Goal: Transaction & Acquisition: Purchase product/service

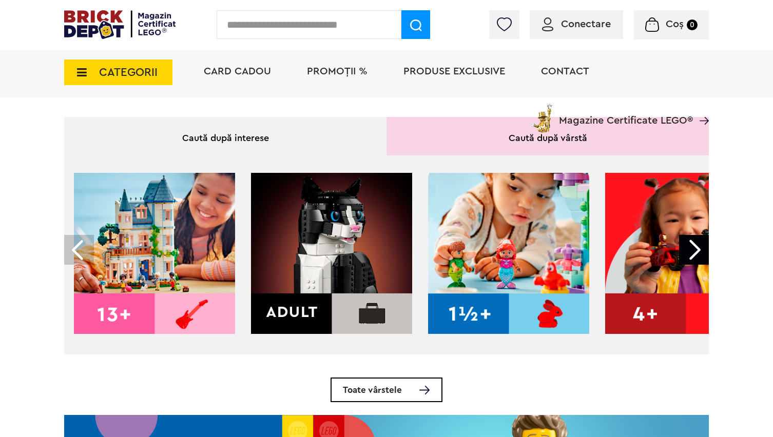
scroll to position [282, 0]
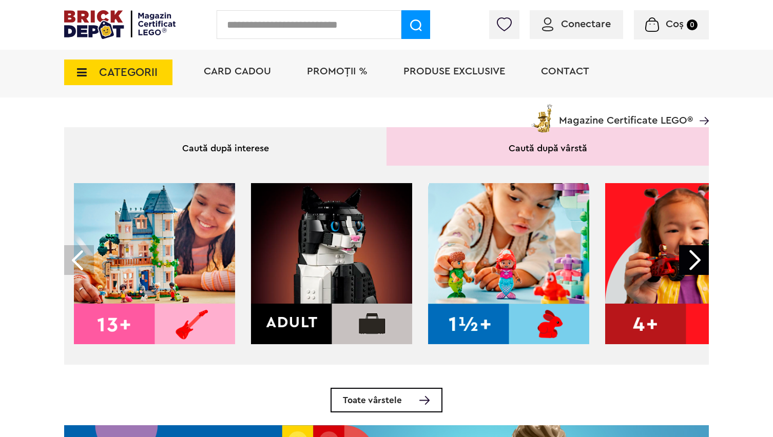
click at [92, 68] on span "CATEGORII" at bounding box center [118, 73] width 108 height 26
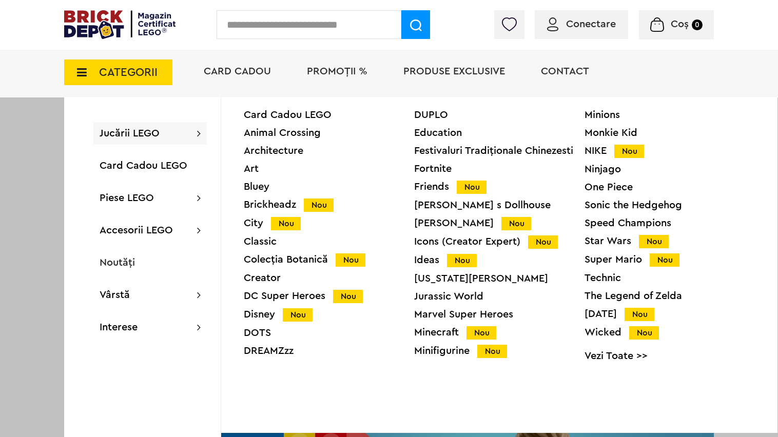
click at [124, 144] on div "Jucării LEGO Card Cadou LEGO Animal Crossing Architecture Art Bluey Brickheadz …" at bounding box center [149, 133] width 113 height 23
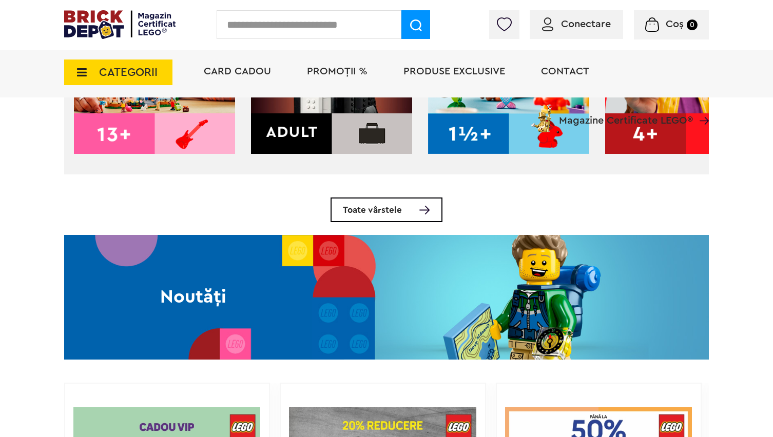
scroll to position [473, 0]
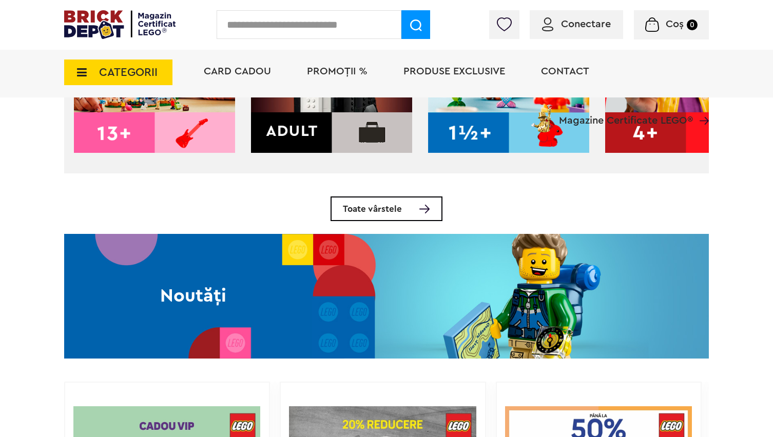
click at [366, 214] on span "Toate vârstele" at bounding box center [372, 209] width 59 height 9
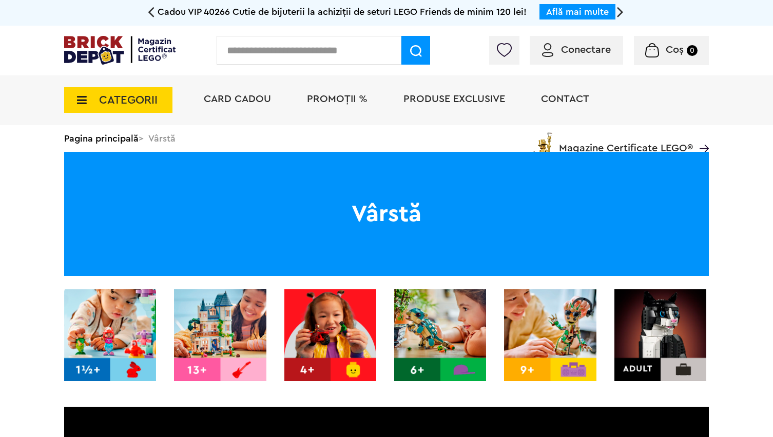
scroll to position [31, 0]
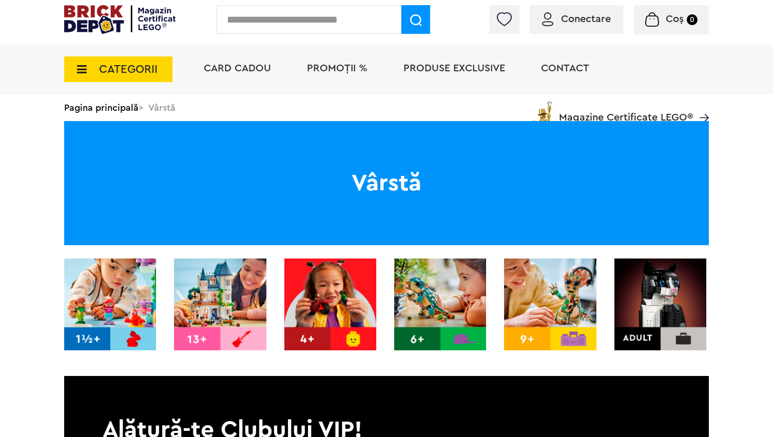
click at [85, 75] on span "CATEGORII" at bounding box center [118, 69] width 108 height 26
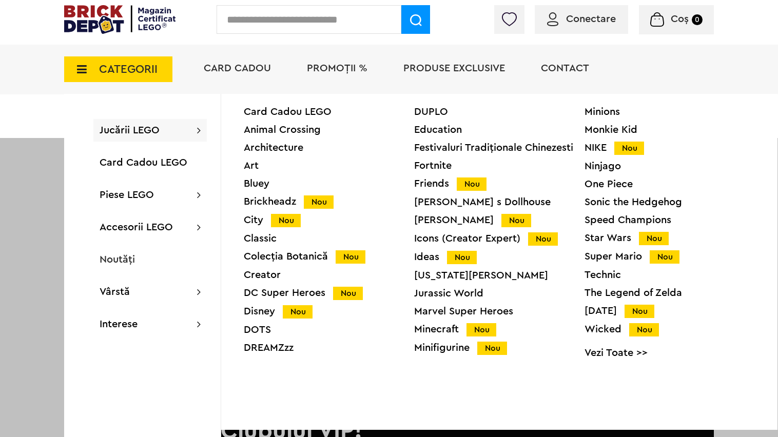
click at [144, 131] on span "Jucării LEGO" at bounding box center [130, 130] width 60 height 10
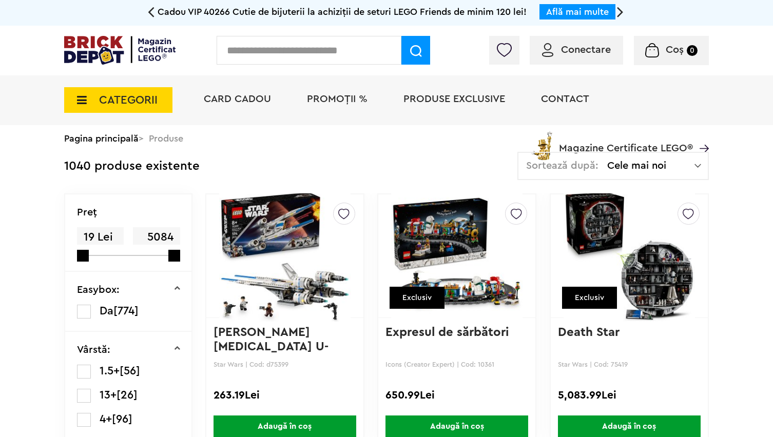
click at [686, 169] on span "Cele mai noi" at bounding box center [650, 166] width 87 height 10
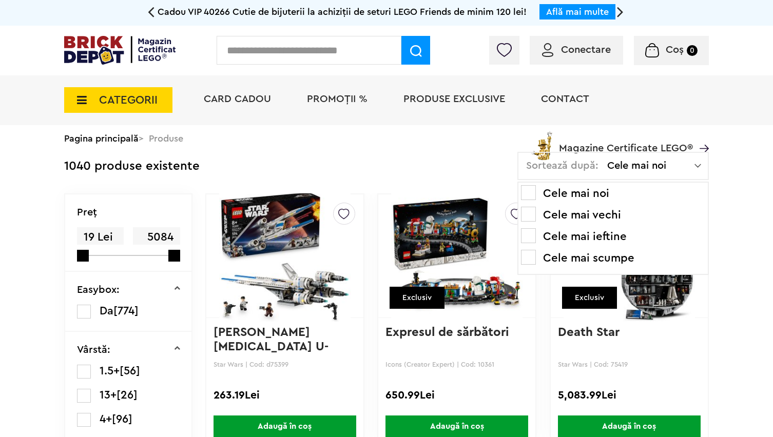
click at [599, 260] on li "Cele mai scumpe" at bounding box center [613, 258] width 184 height 16
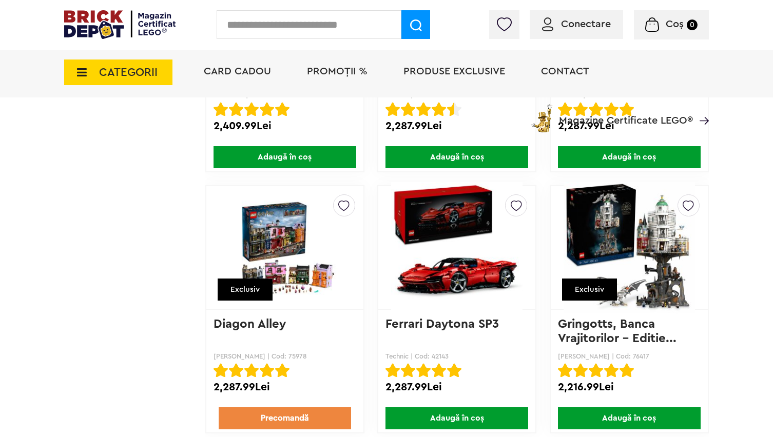
scroll to position [1335, 0]
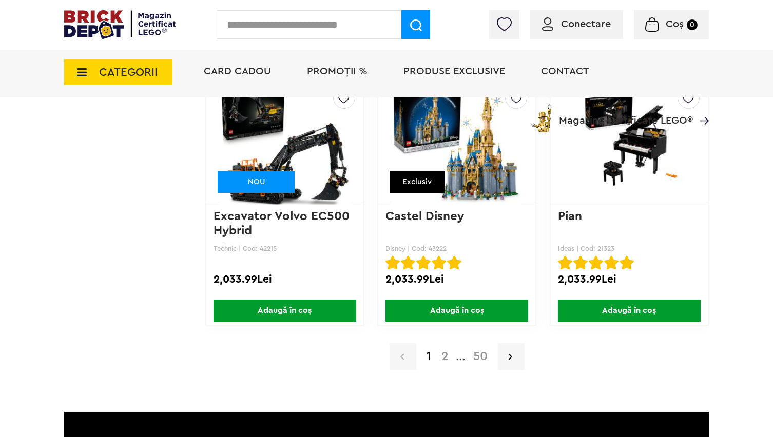
scroll to position [1706, 0]
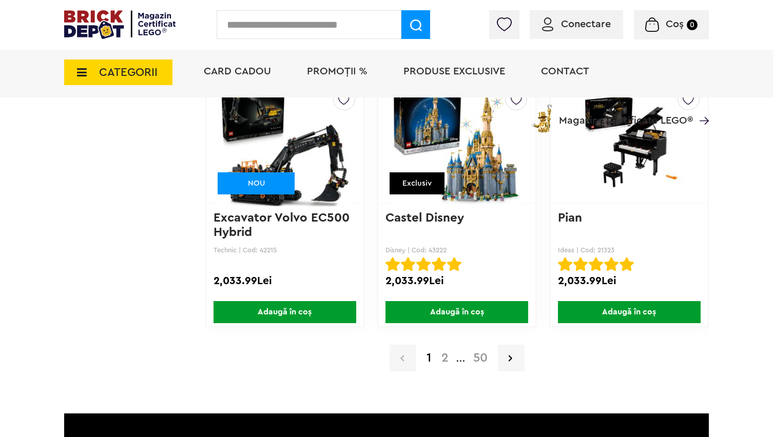
click at [446, 361] on link "2" at bounding box center [444, 358] width 17 height 12
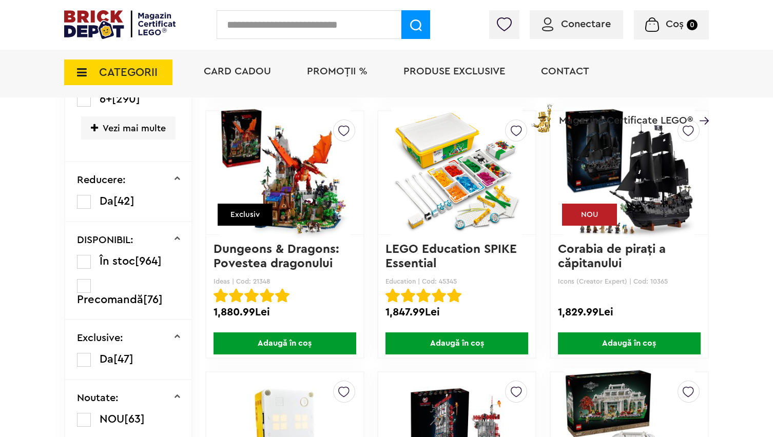
scroll to position [368, 0]
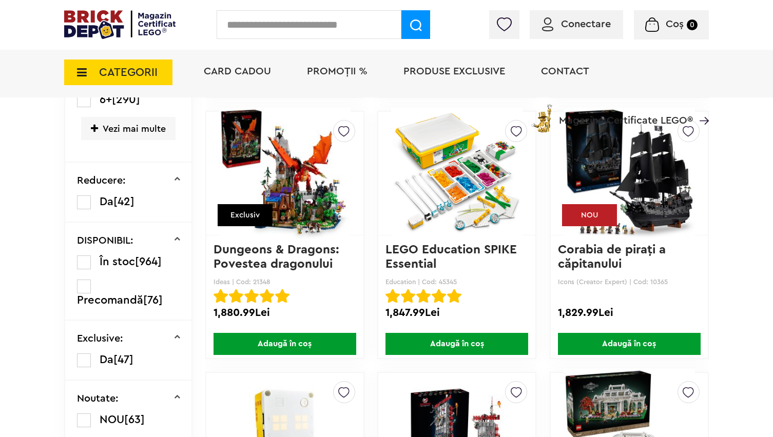
click at [663, 212] on img at bounding box center [629, 174] width 131 height 144
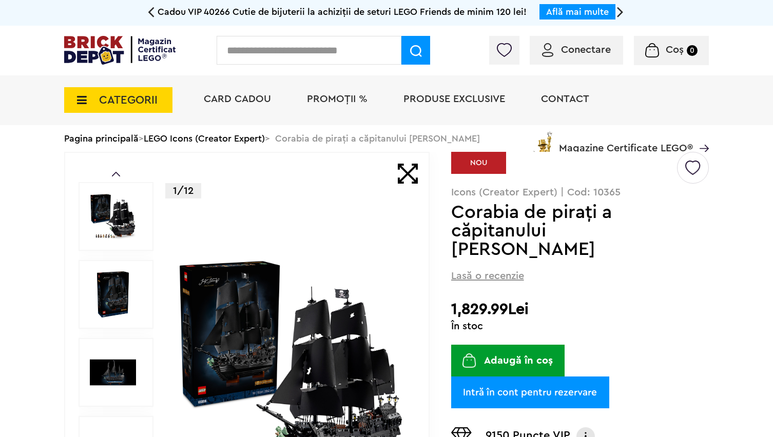
click at [413, 180] on span at bounding box center [408, 174] width 20 height 20
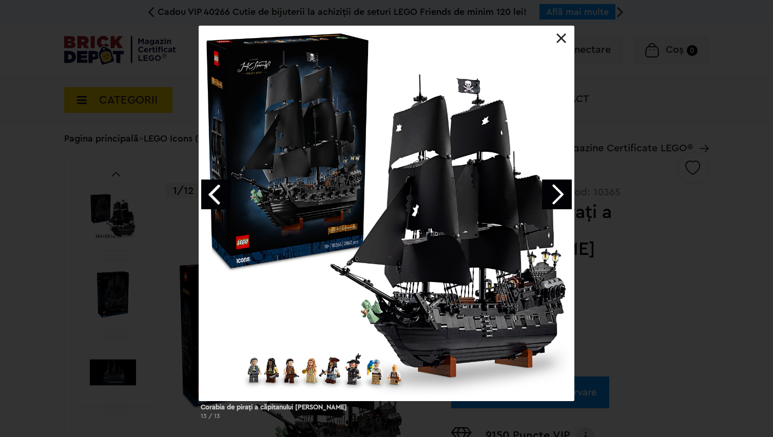
click at [570, 198] on link "Next image" at bounding box center [557, 195] width 30 height 30
click at [563, 195] on link "Next image" at bounding box center [557, 195] width 30 height 30
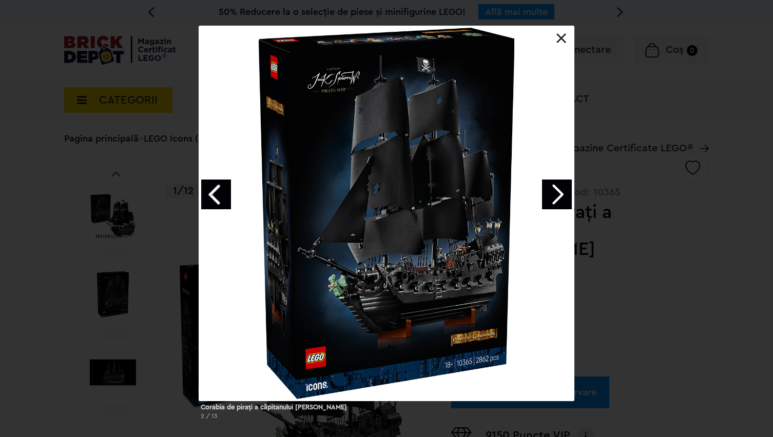
click at [563, 195] on link "Next image" at bounding box center [557, 195] width 30 height 30
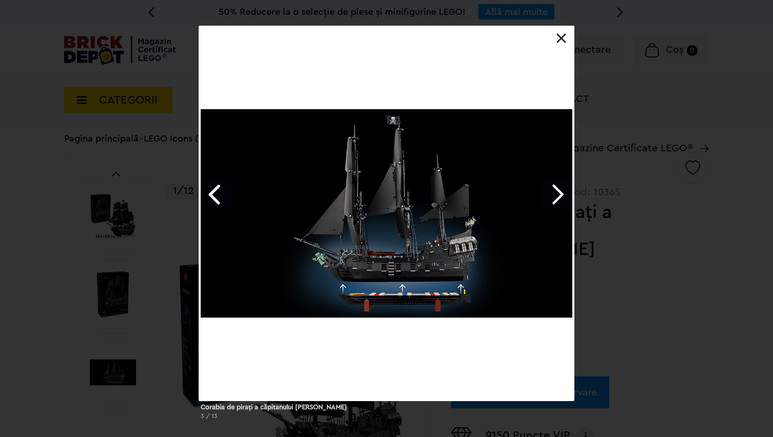
click at [563, 195] on link "Next image" at bounding box center [557, 195] width 30 height 30
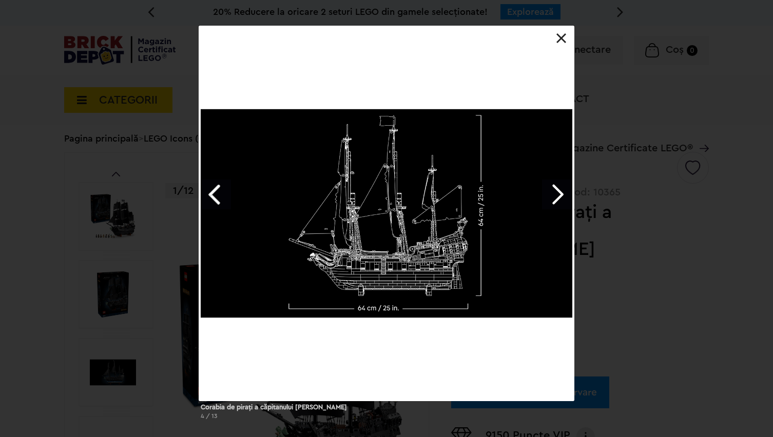
click at [563, 195] on link "Next image" at bounding box center [557, 195] width 30 height 30
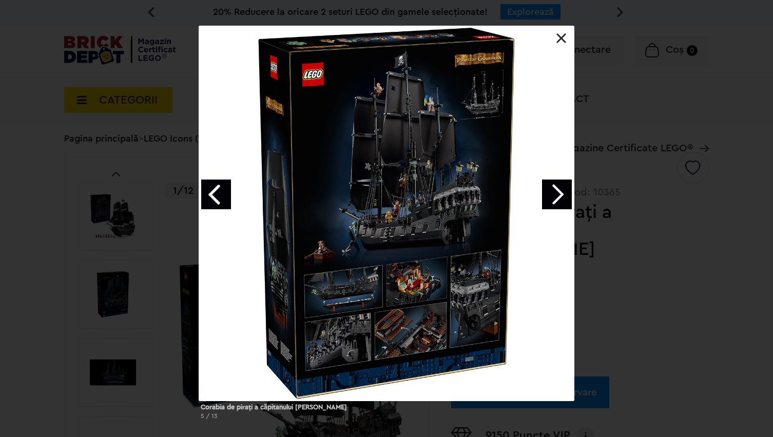
click at [559, 199] on link "Next image" at bounding box center [557, 195] width 30 height 30
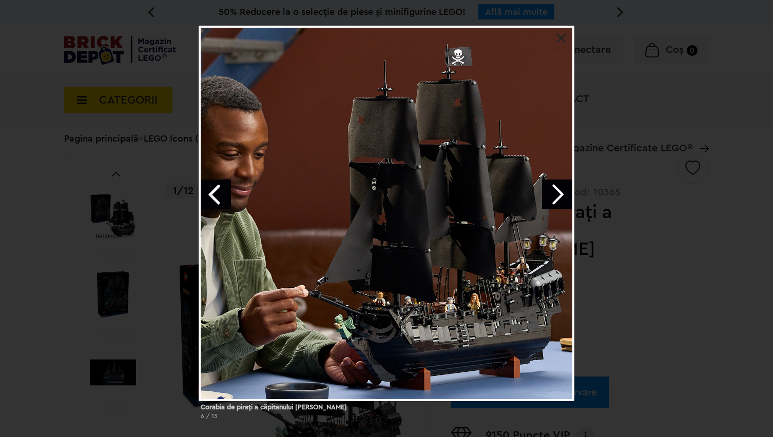
click at [559, 199] on link "Next image" at bounding box center [557, 195] width 30 height 30
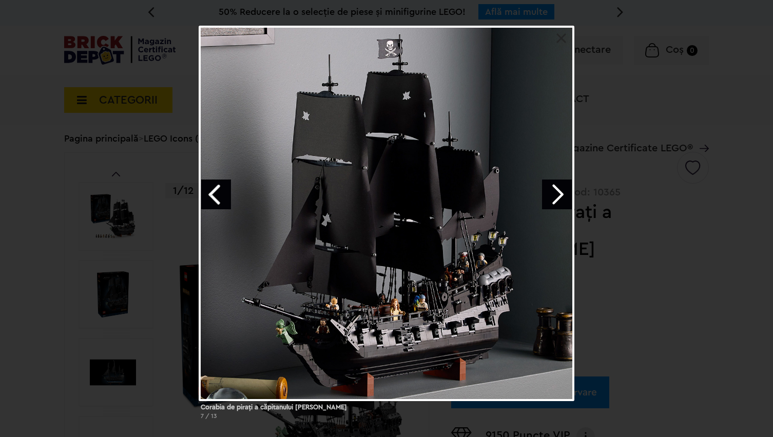
click at [559, 199] on link "Next image" at bounding box center [557, 195] width 30 height 30
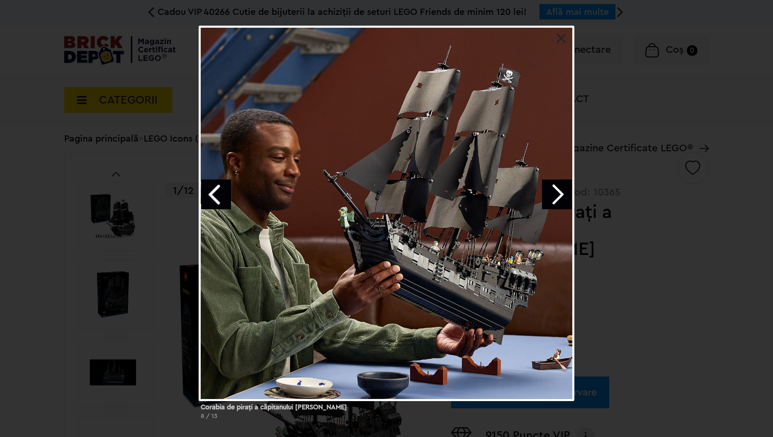
click at [559, 199] on link "Next image" at bounding box center [557, 195] width 30 height 30
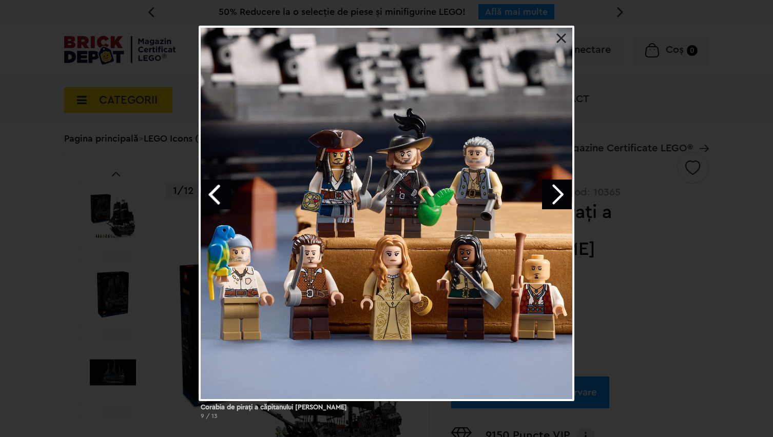
click at [559, 199] on link "Next image" at bounding box center [557, 195] width 30 height 30
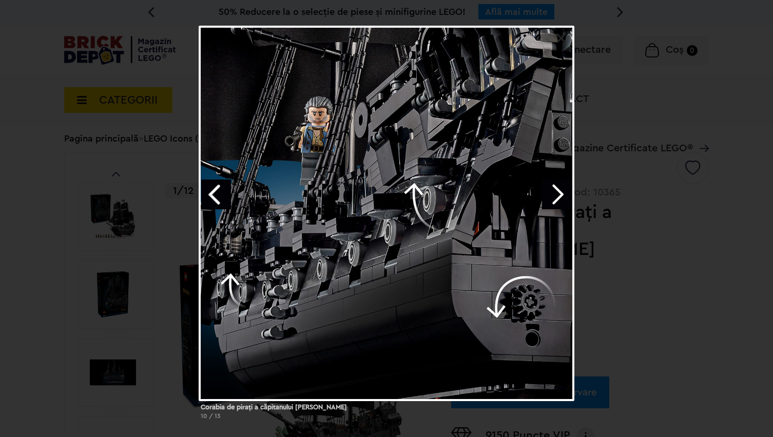
click at [559, 199] on link "Next image" at bounding box center [557, 195] width 30 height 30
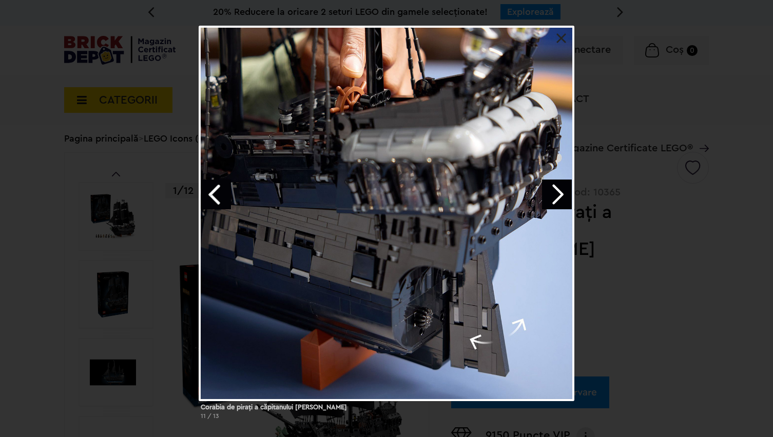
click at [559, 199] on link "Next image" at bounding box center [557, 195] width 30 height 30
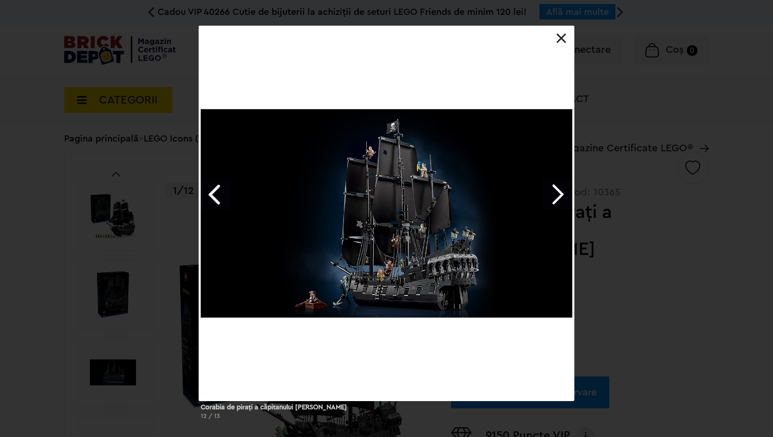
click at [559, 199] on link "Next image" at bounding box center [557, 195] width 30 height 30
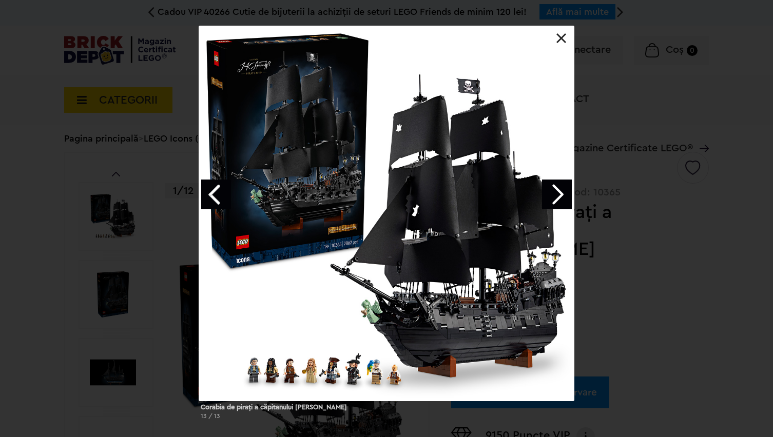
click at [559, 199] on link "Next image" at bounding box center [557, 195] width 30 height 30
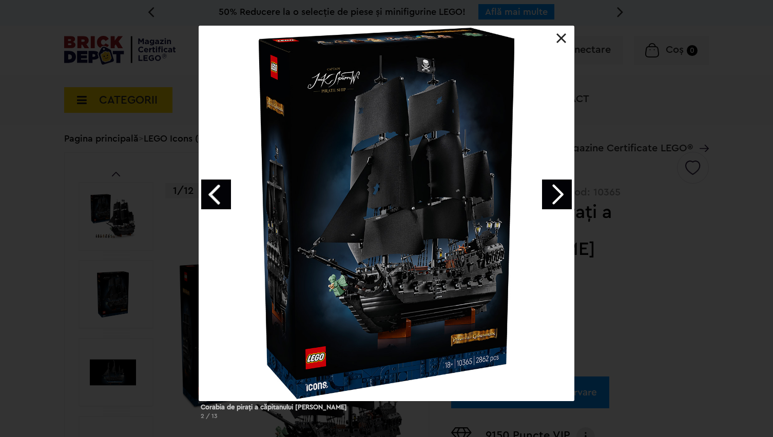
click at [559, 199] on link "Next image" at bounding box center [557, 195] width 30 height 30
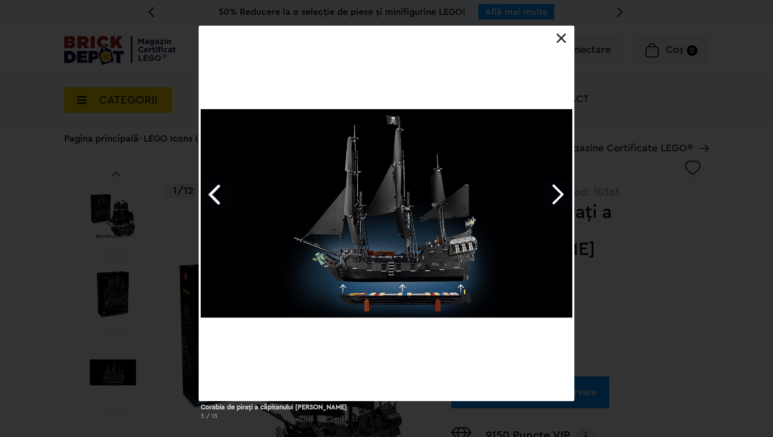
click at [559, 199] on link "Next image" at bounding box center [557, 195] width 30 height 30
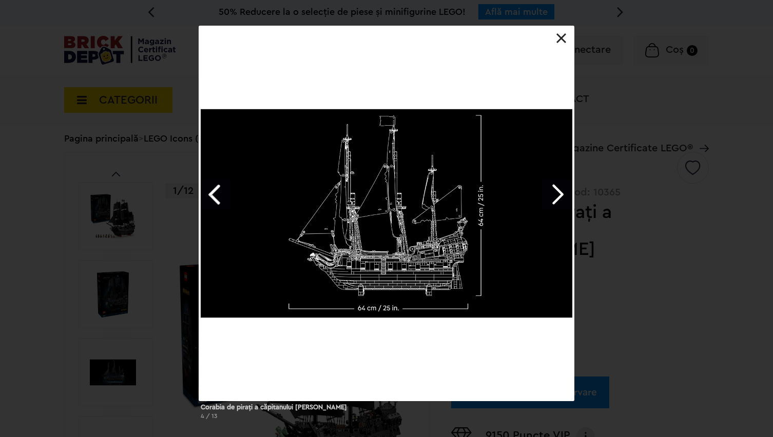
click at [559, 199] on link "Next image" at bounding box center [557, 195] width 30 height 30
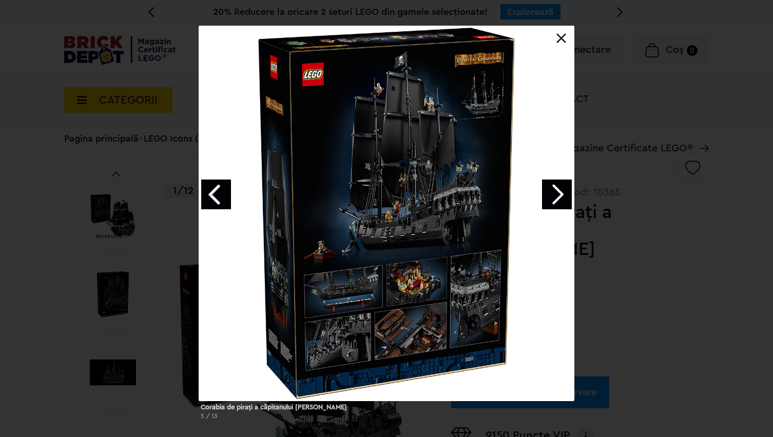
click at [559, 199] on link "Next image" at bounding box center [557, 195] width 30 height 30
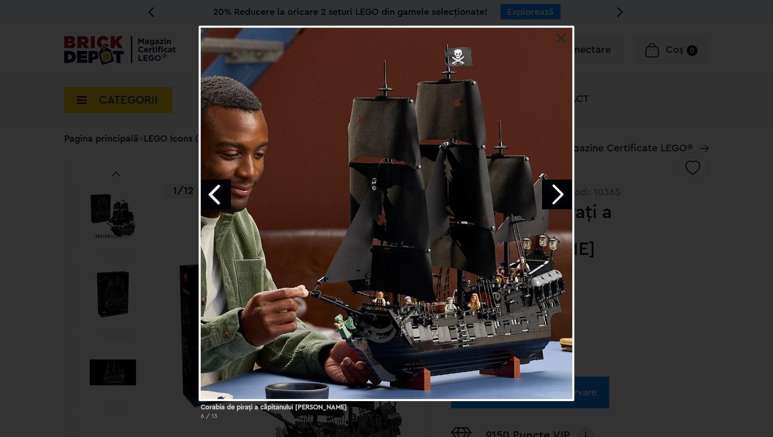
click at [559, 199] on link "Next image" at bounding box center [557, 195] width 30 height 30
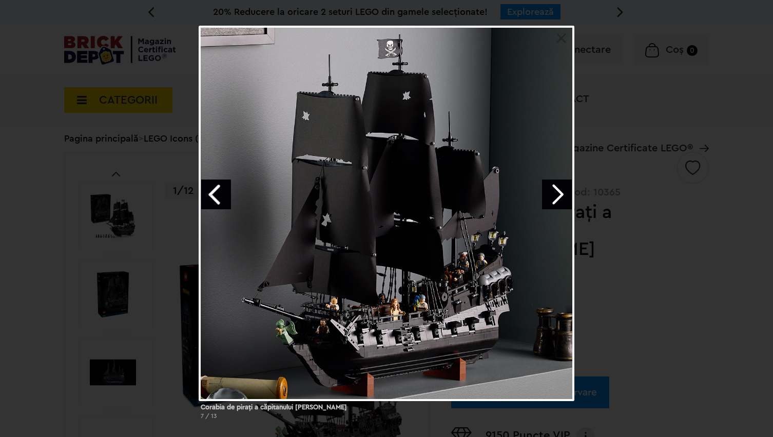
click at [559, 199] on link "Next image" at bounding box center [557, 195] width 30 height 30
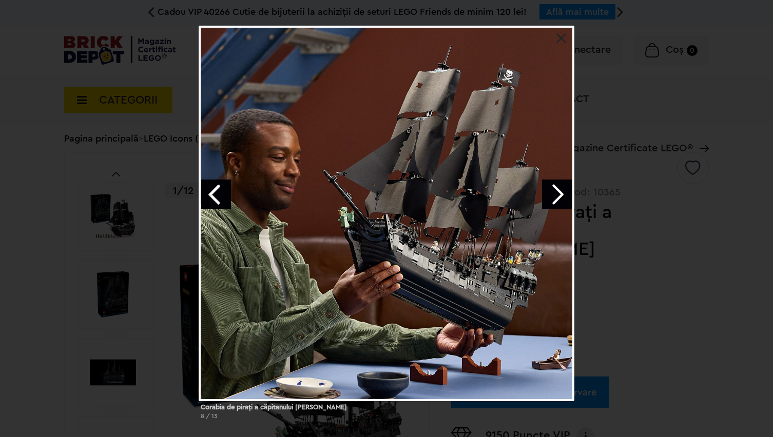
click at [559, 199] on link "Next image" at bounding box center [557, 195] width 30 height 30
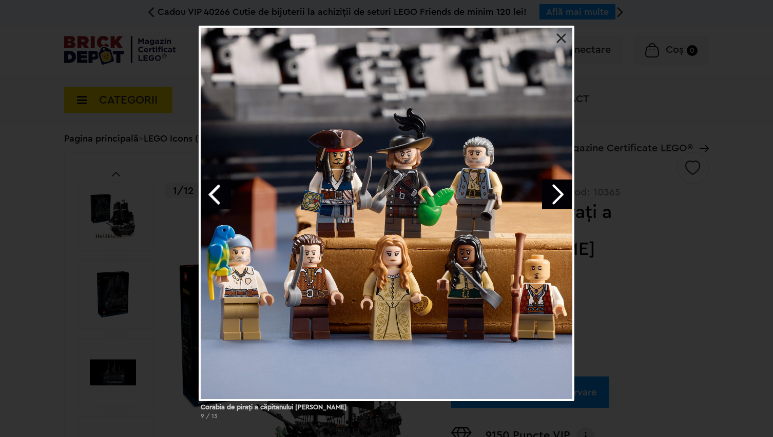
click at [563, 37] on link at bounding box center [561, 38] width 10 height 10
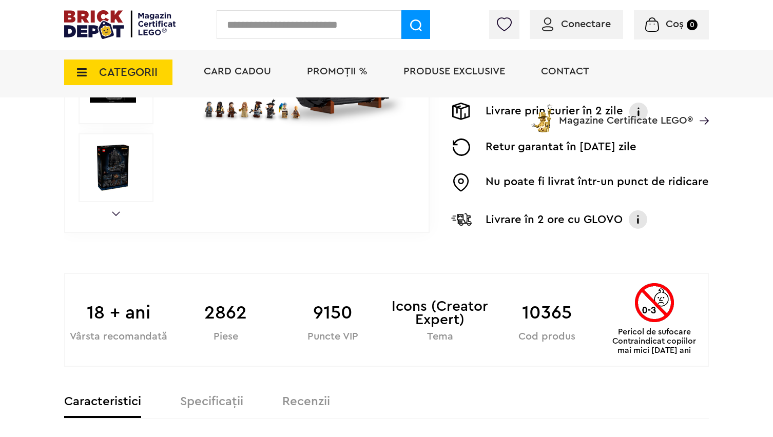
scroll to position [385, 0]
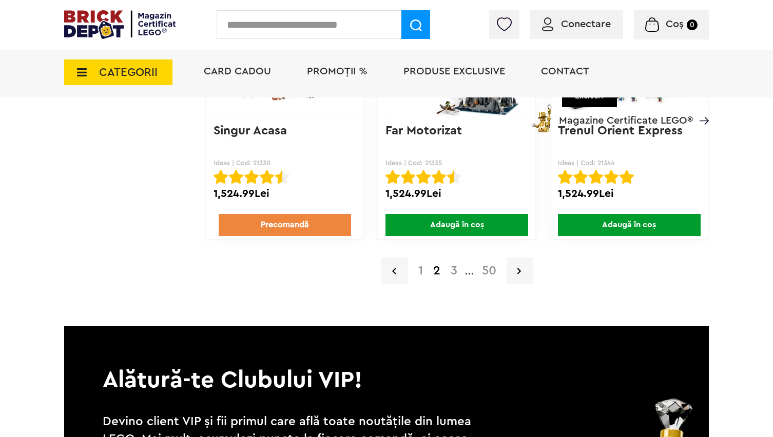
scroll to position [1846, 0]
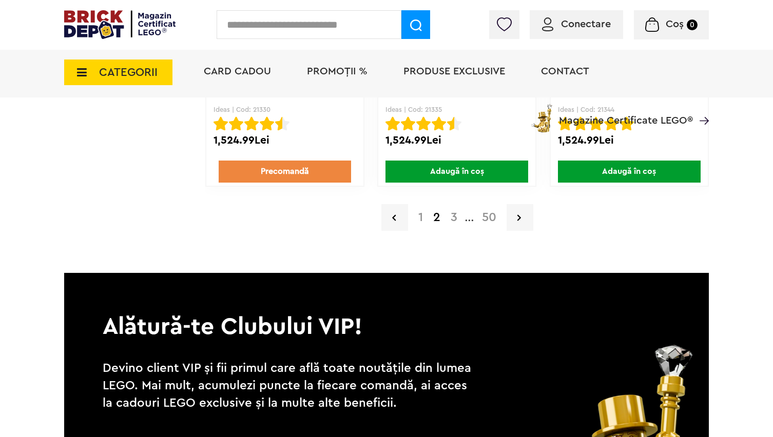
click at [452, 221] on link "3" at bounding box center [454, 217] width 17 height 12
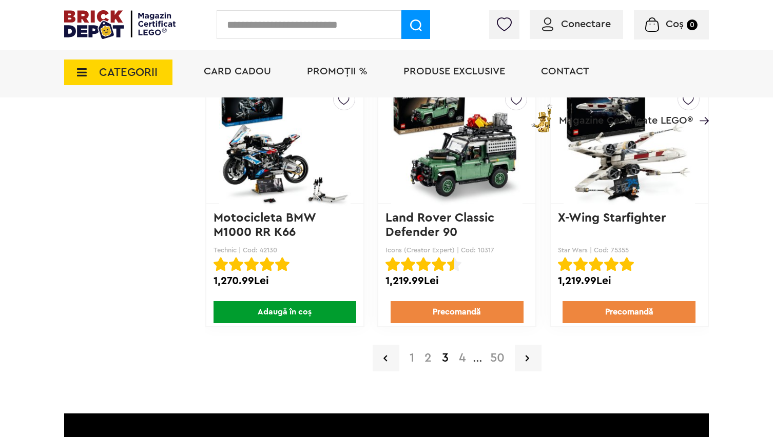
scroll to position [1706, 0]
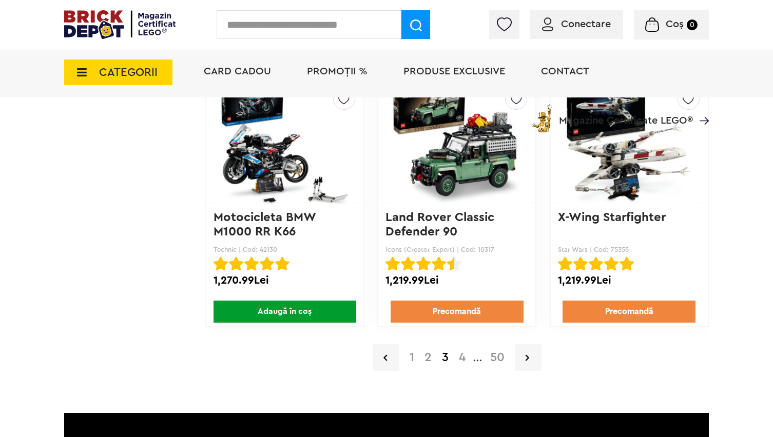
click at [460, 360] on link "4" at bounding box center [462, 358] width 17 height 12
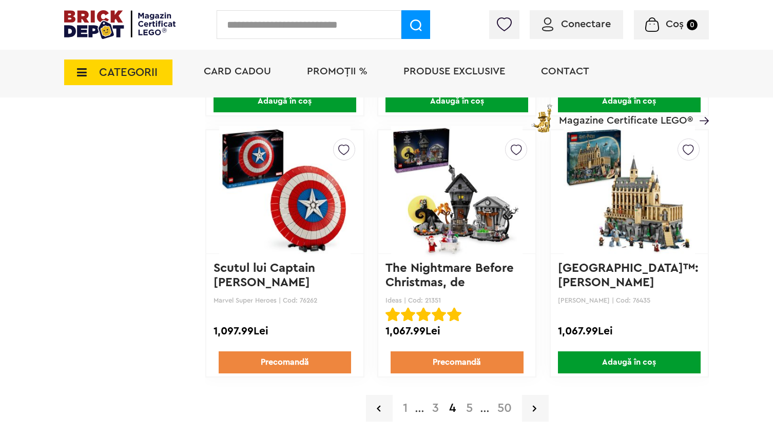
scroll to position [1656, 0]
